Goal: Use online tool/utility: Use online tool/utility

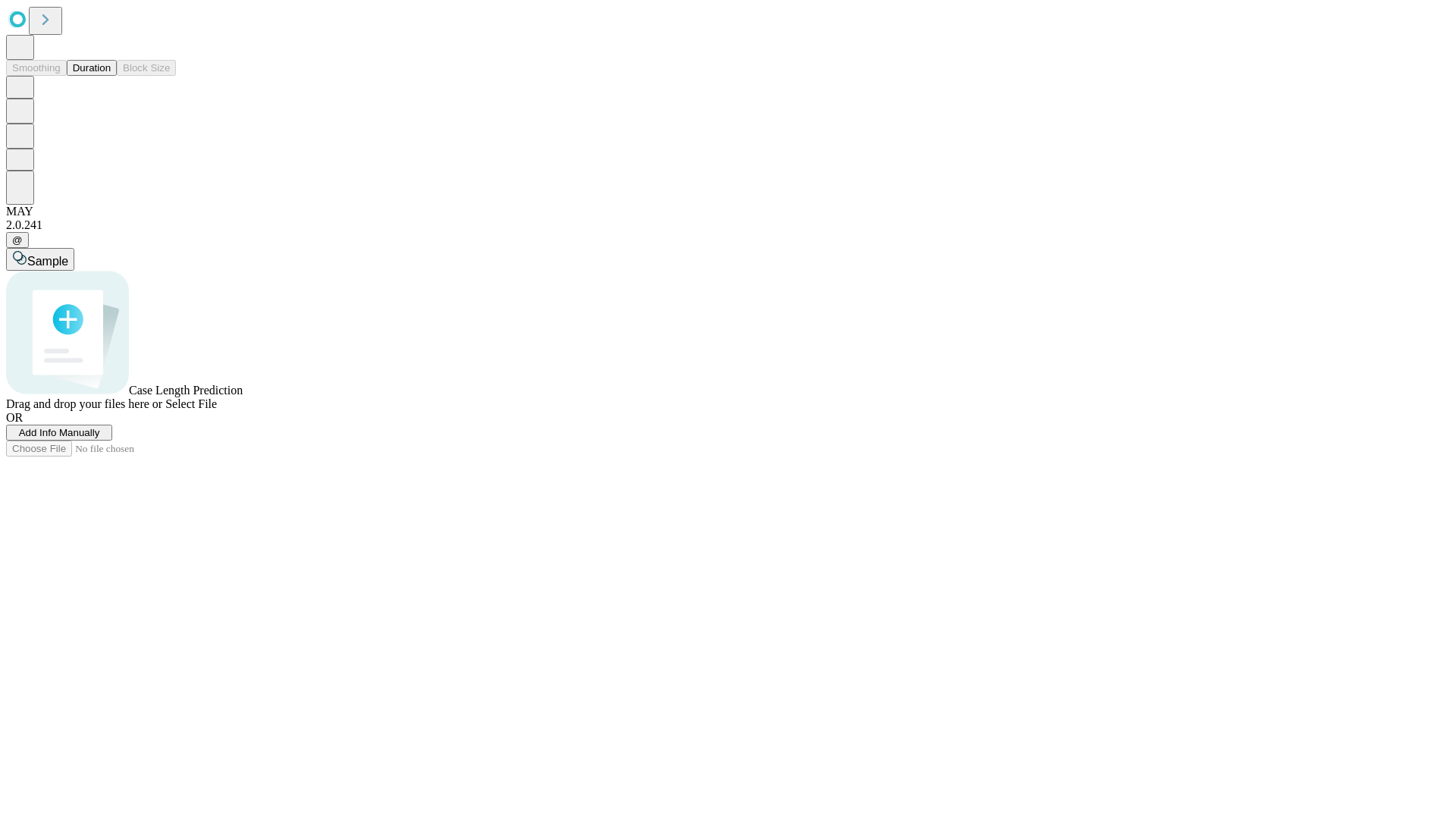
click at [111, 76] on button "Duration" at bounding box center [92, 67] width 50 height 16
click at [100, 438] on span "Add Info Manually" at bounding box center [59, 432] width 81 height 12
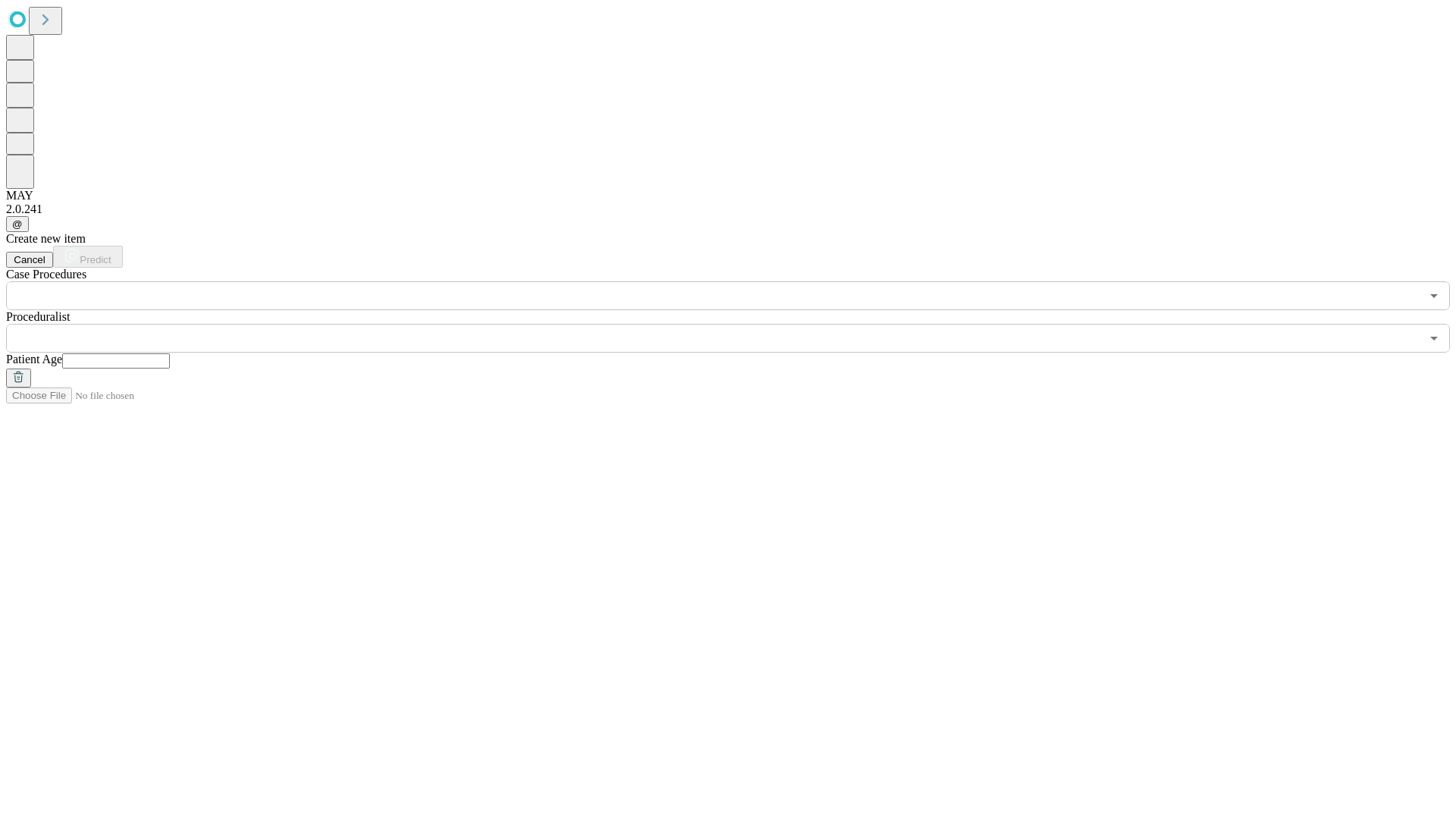
click at [170, 353] on input "text" at bounding box center [116, 361] width 108 height 15
type input "**"
click at [738, 324] on input "text" at bounding box center [713, 338] width 1414 height 29
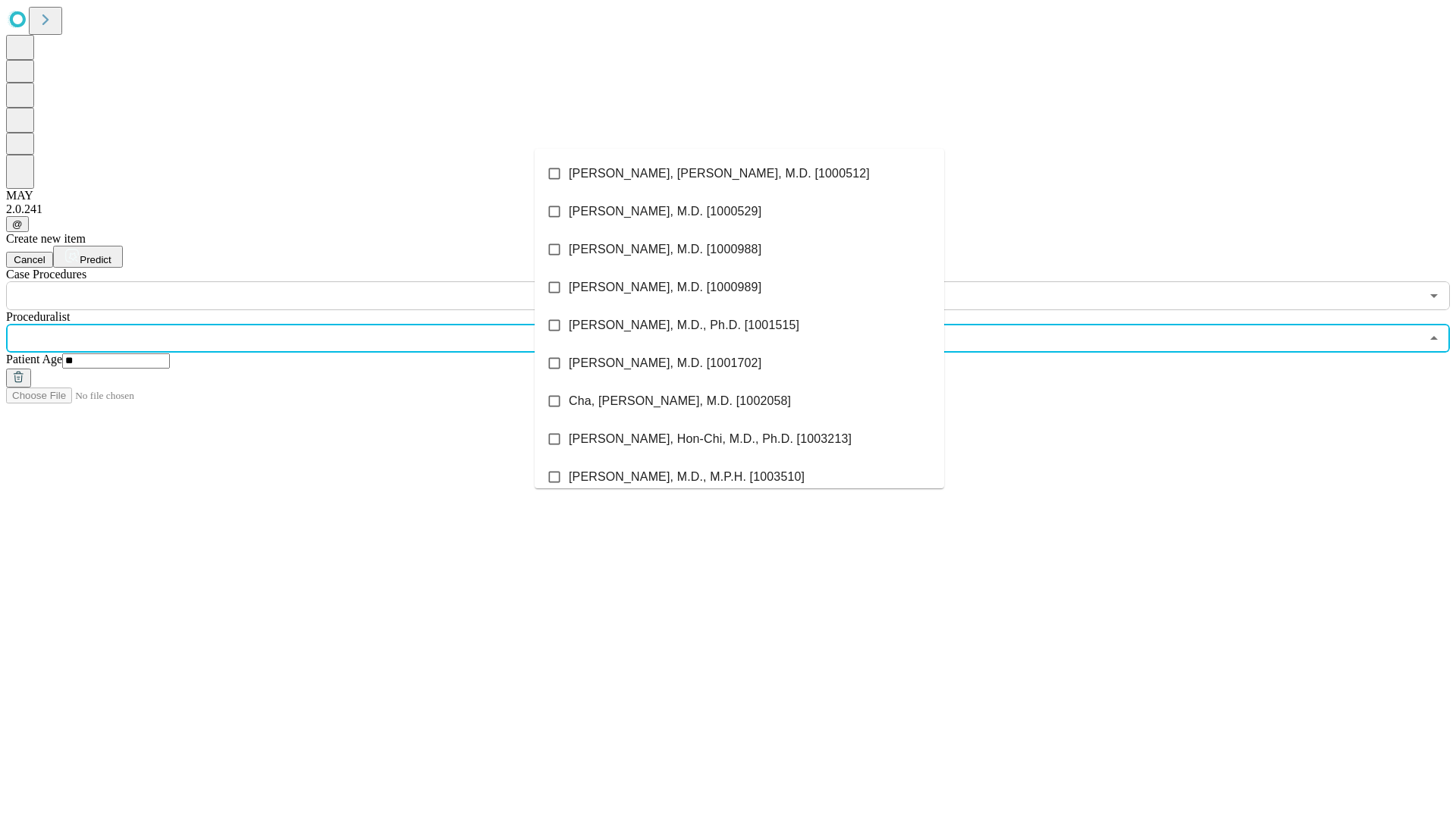
click at [739, 173] on li "[PERSON_NAME], [PERSON_NAME], M.D. [1000512]" at bounding box center [738, 173] width 409 height 37
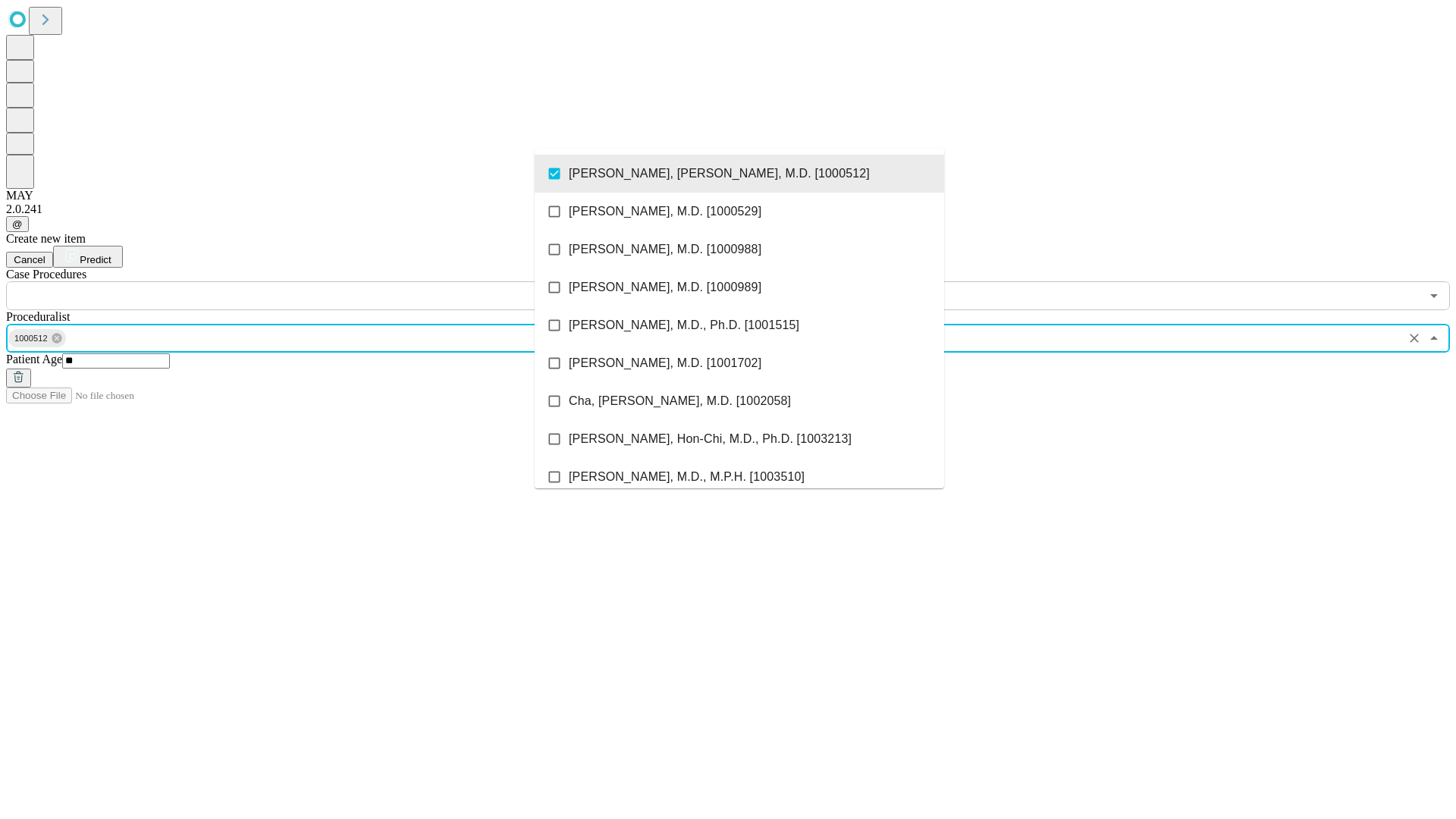
click at [318, 282] on input "text" at bounding box center [713, 296] width 1414 height 29
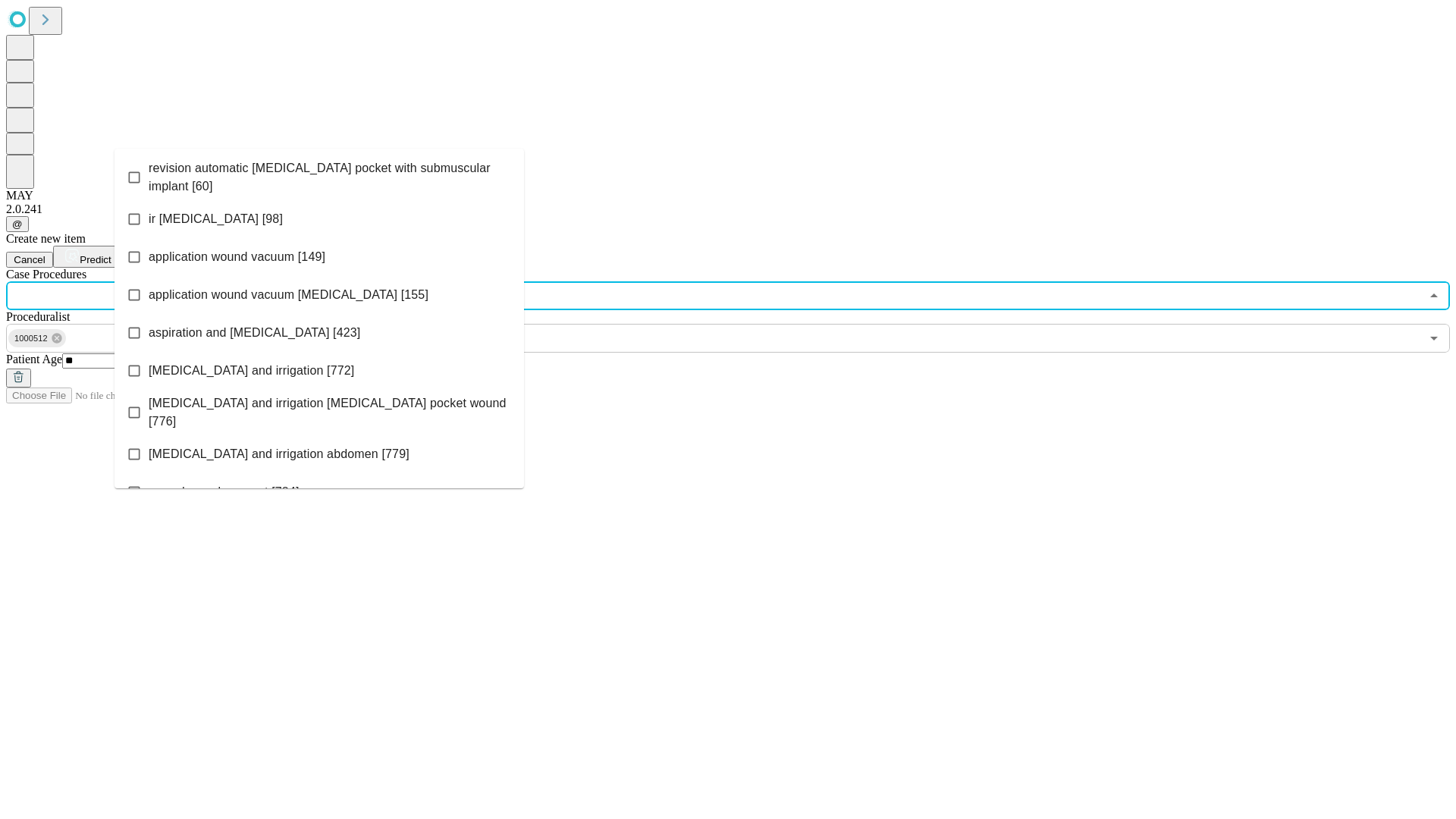
click at [319, 173] on span "revision automatic [MEDICAL_DATA] pocket with submuscular implant [60]" at bounding box center [330, 177] width 363 height 37
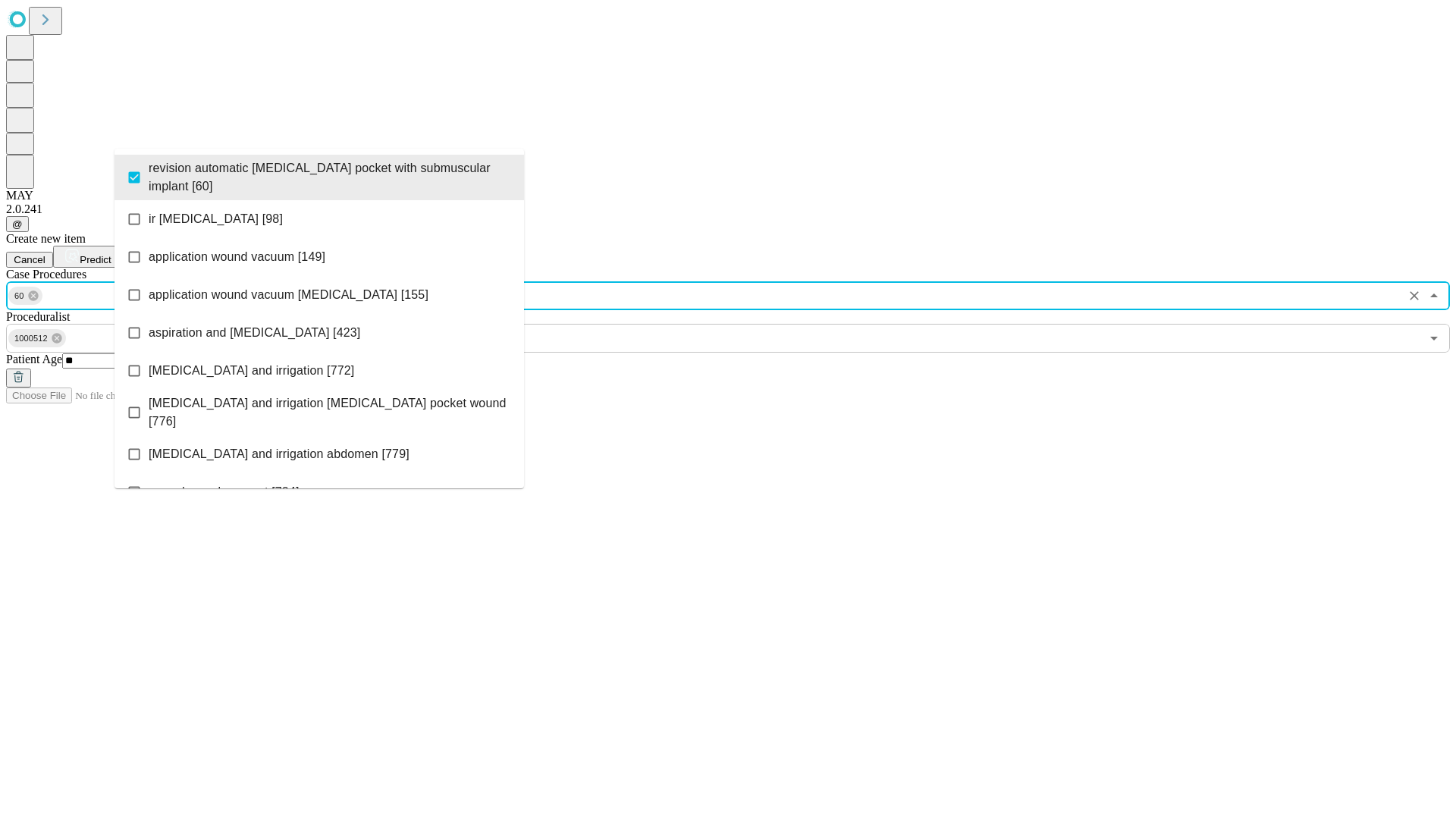
click at [111, 254] on span "Predict" at bounding box center [95, 260] width 31 height 12
